Goal: Use online tool/utility: Utilize a website feature to perform a specific function

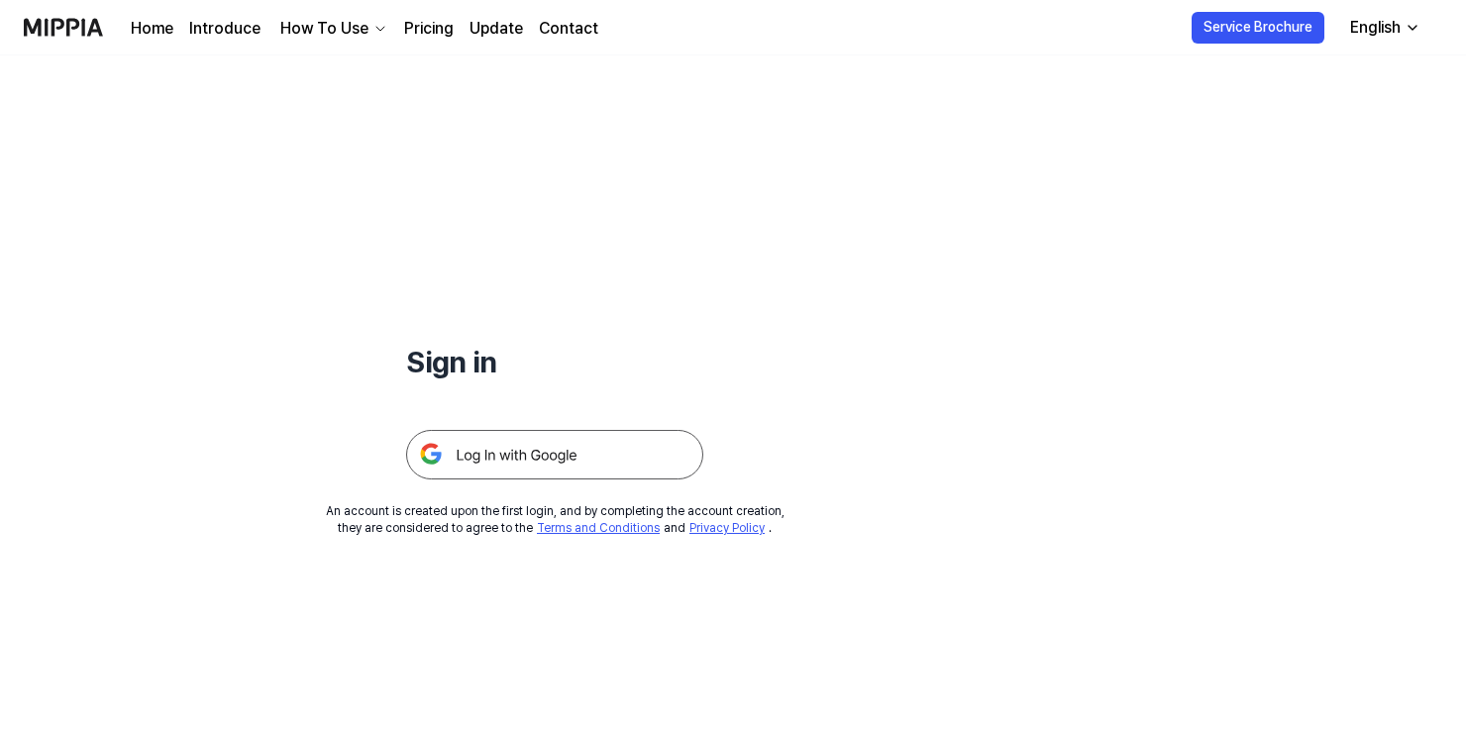
click at [537, 457] on img at bounding box center [554, 455] width 297 height 50
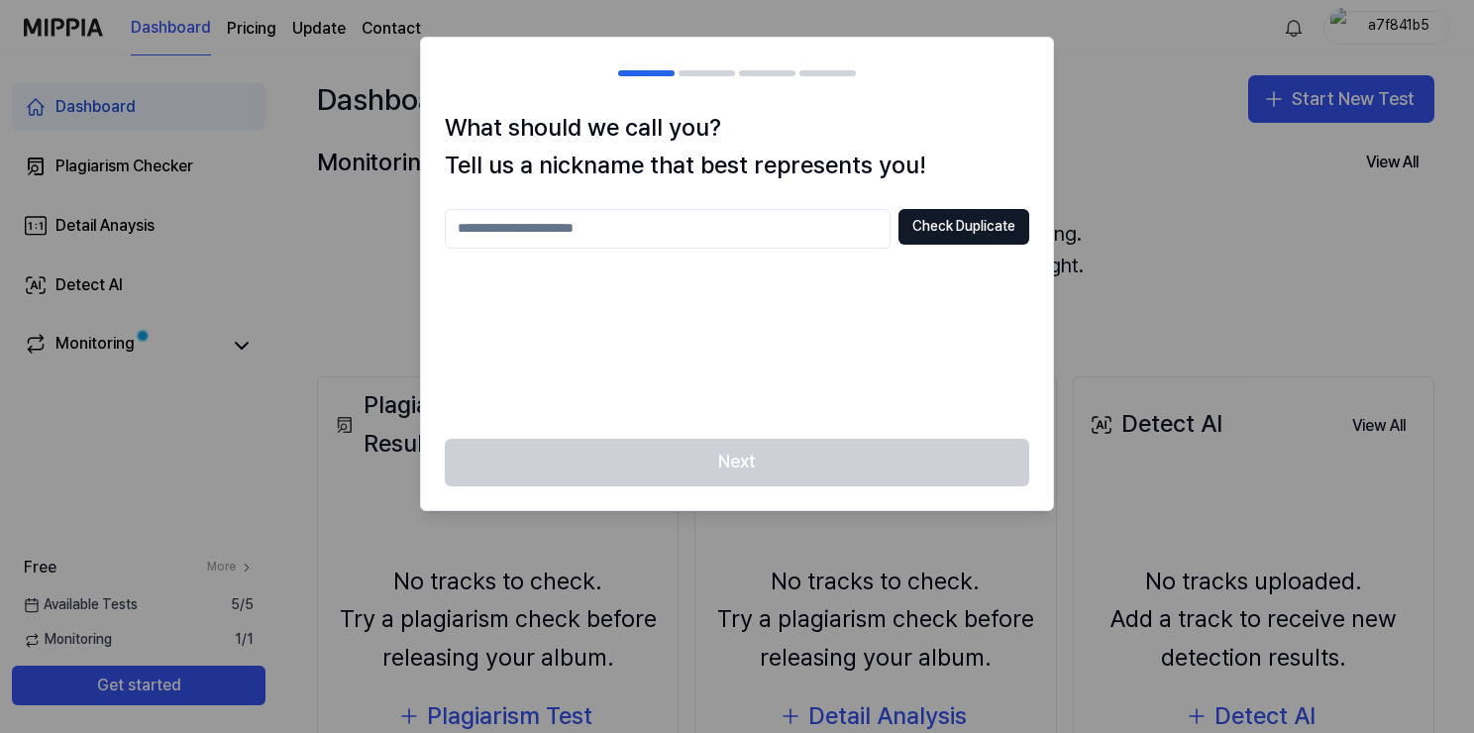
click at [616, 221] on input "text" at bounding box center [668, 229] width 446 height 40
type input "*****"
click at [931, 238] on button "Check Duplicate" at bounding box center [963, 227] width 131 height 36
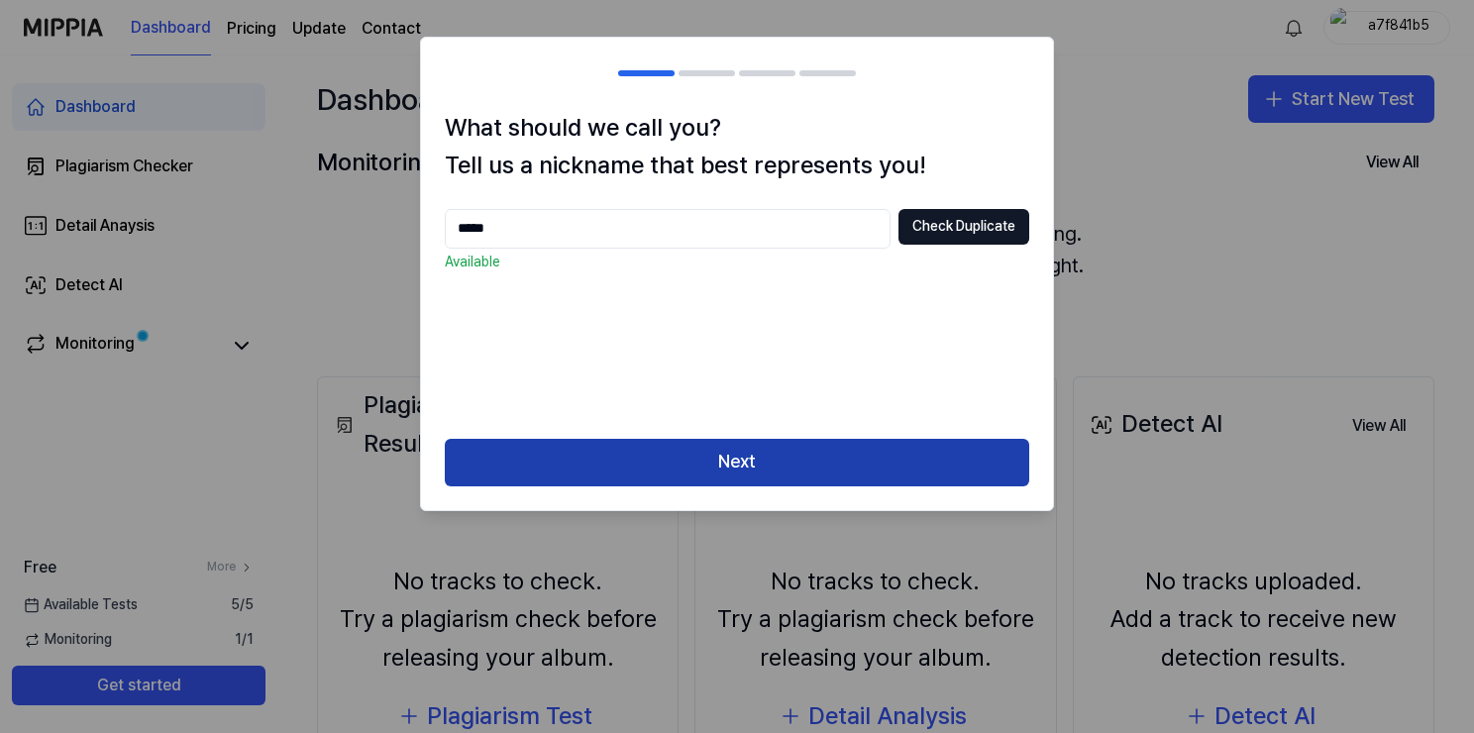
click at [741, 464] on button "Next" at bounding box center [737, 463] width 584 height 48
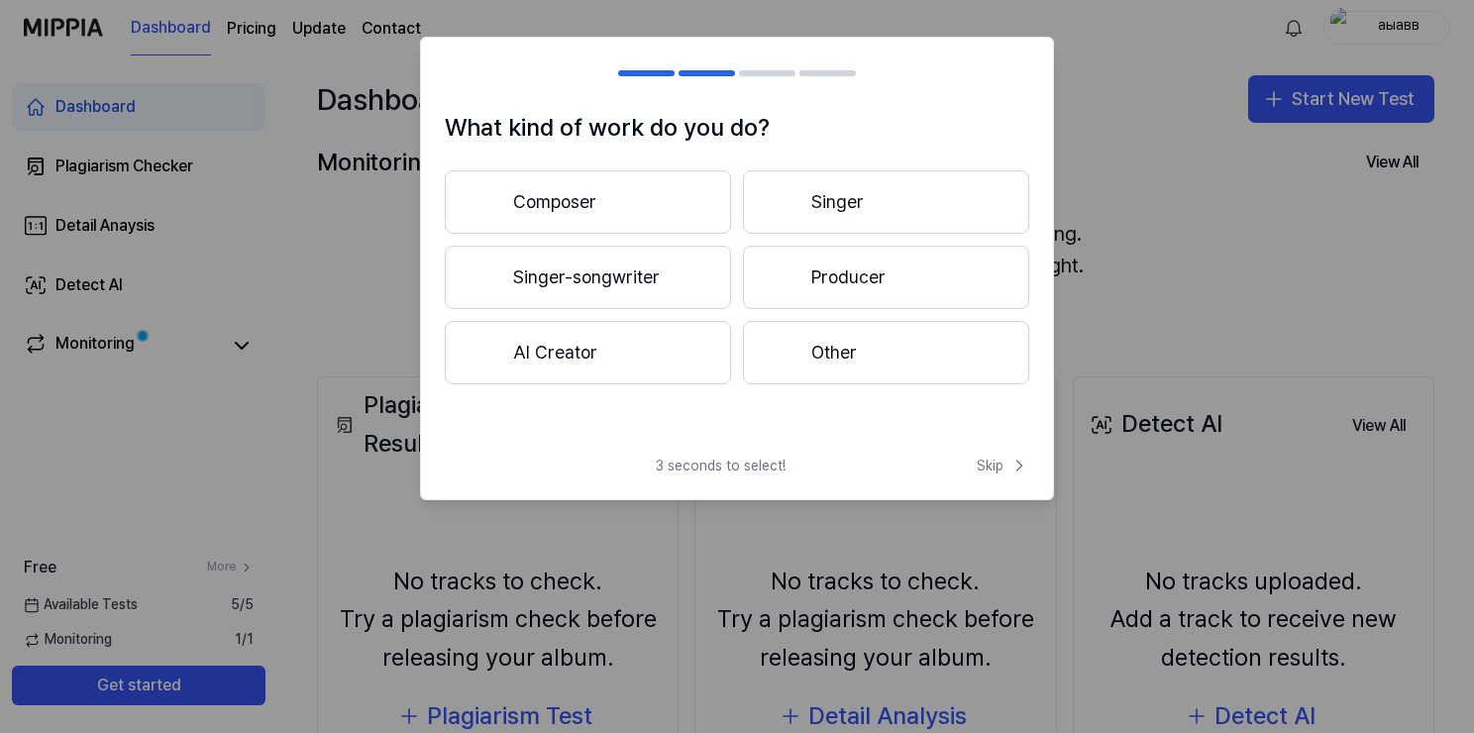
click at [832, 356] on button "Other" at bounding box center [886, 352] width 286 height 63
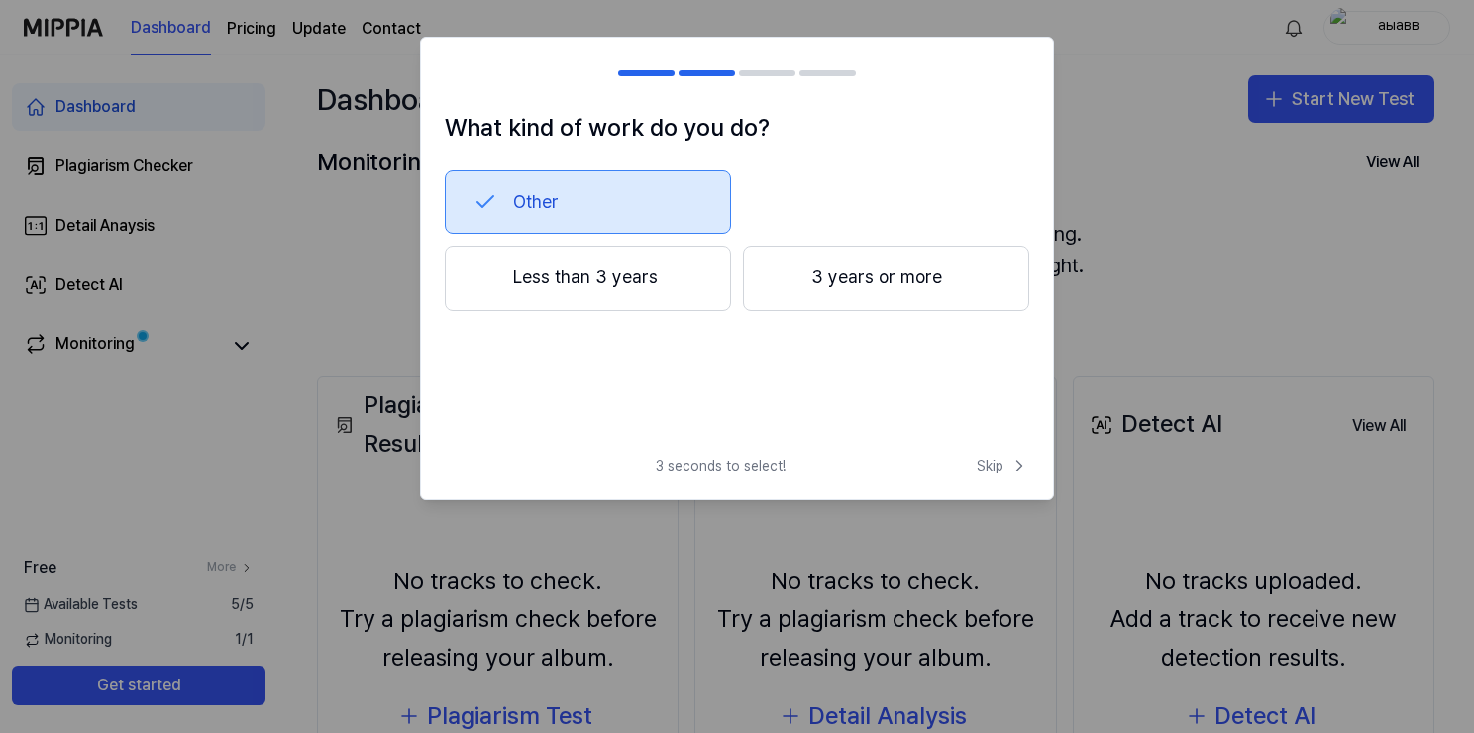
click at [824, 273] on button "3 years or more" at bounding box center [886, 278] width 286 height 65
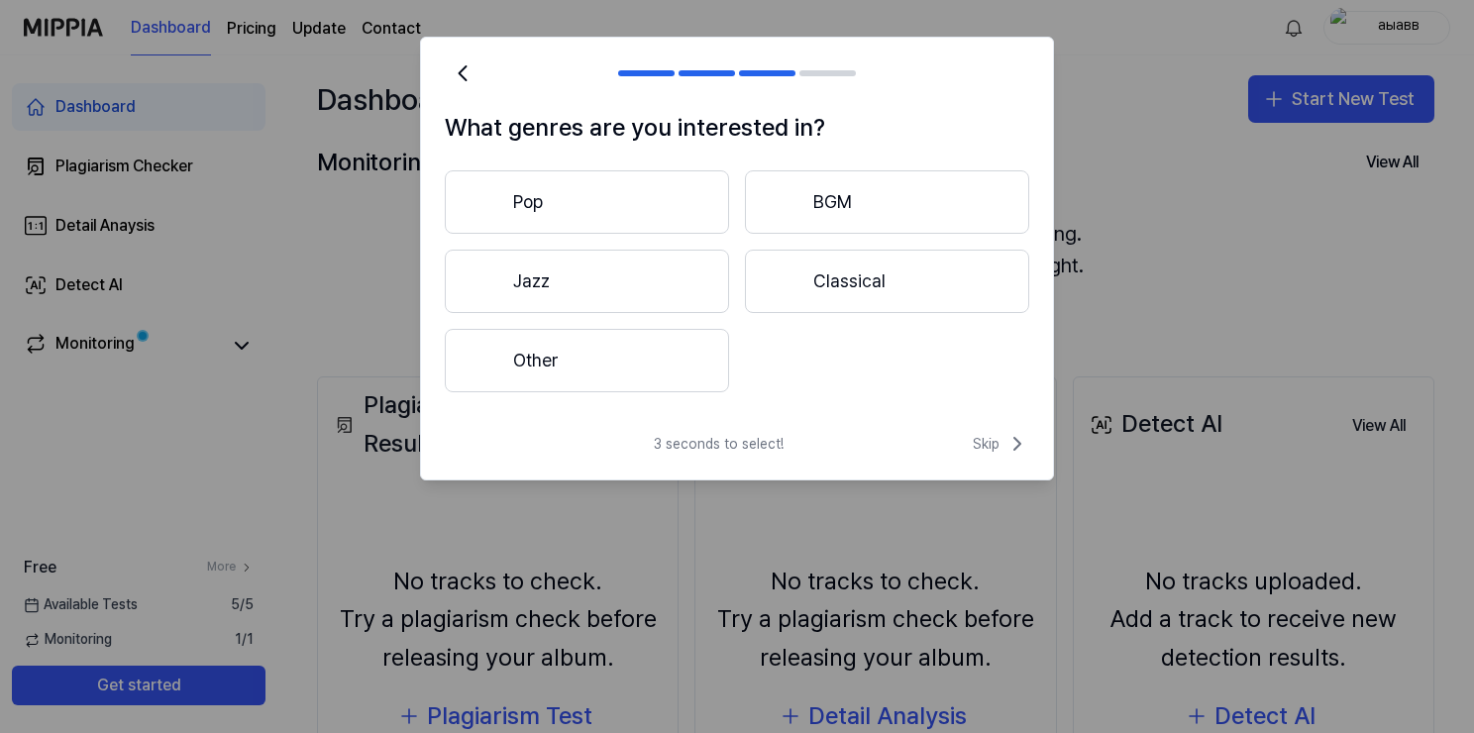
click at [822, 201] on button "BGM" at bounding box center [887, 201] width 284 height 63
